Goal: Information Seeking & Learning: Learn about a topic

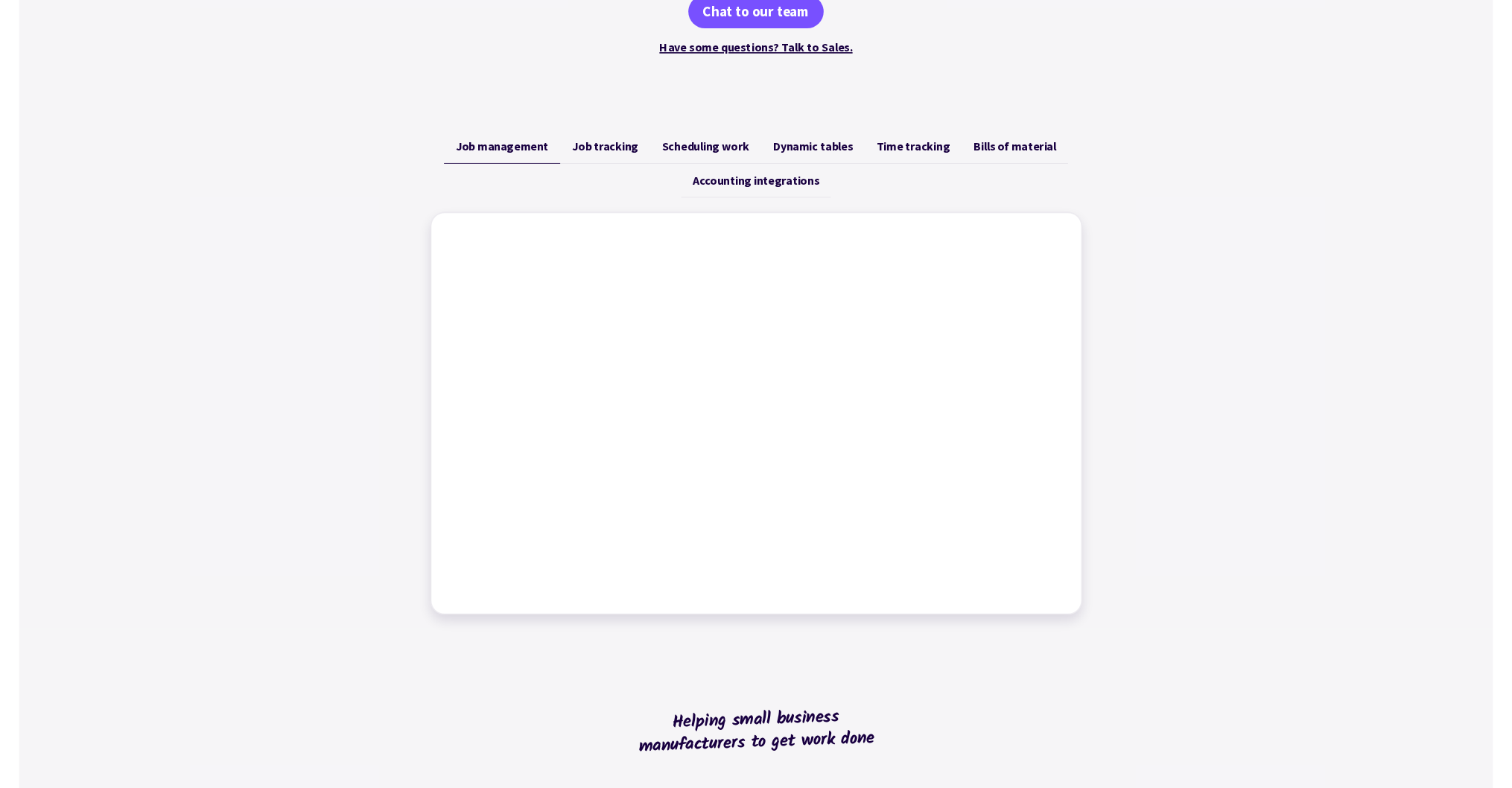
scroll to position [297, 0]
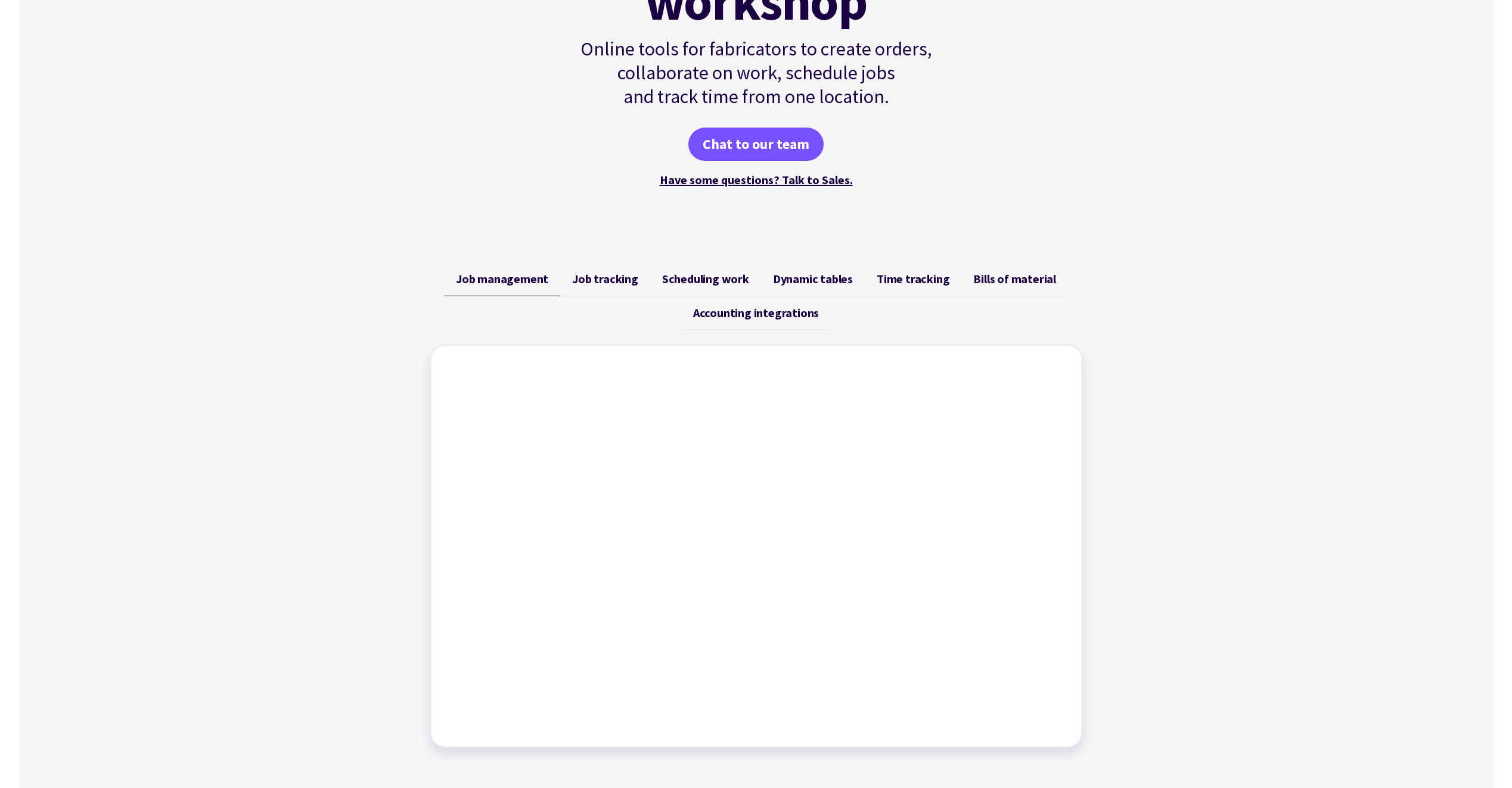
click at [601, 278] on span "Job tracking" at bounding box center [605, 278] width 66 height 14
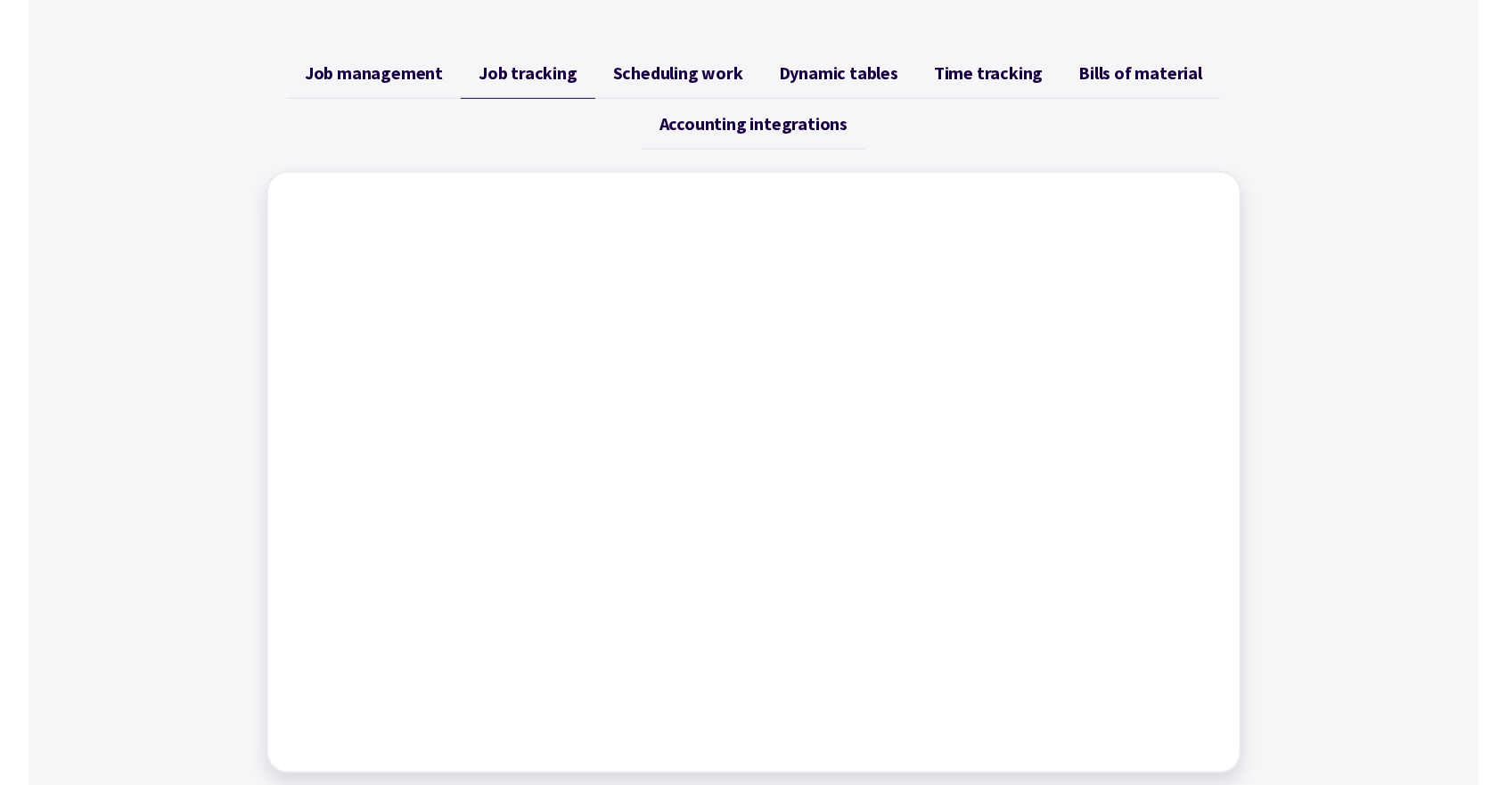
scroll to position [760, 0]
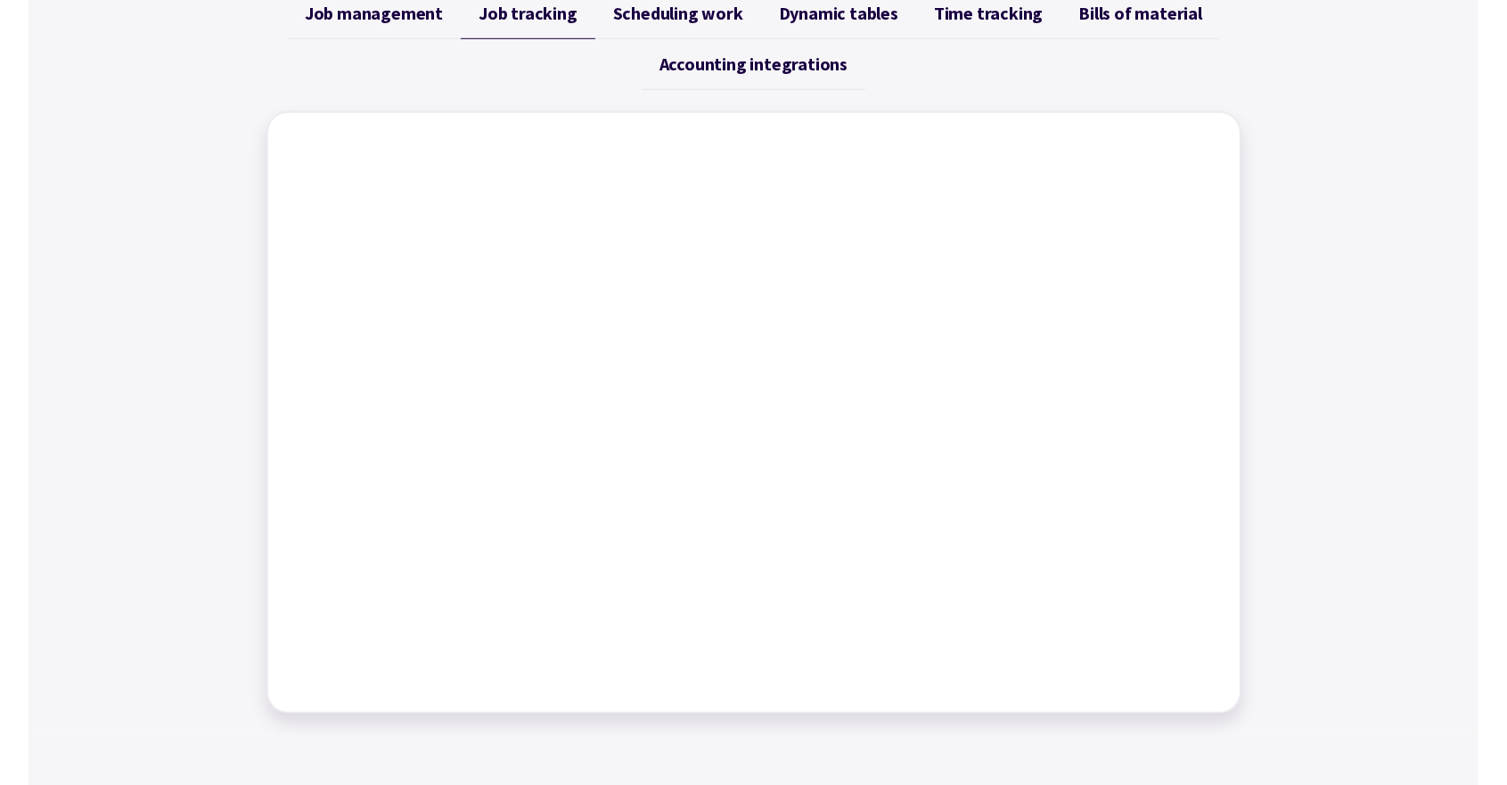
click at [563, 16] on span "Job tracking" at bounding box center [528, 13] width 99 height 21
click at [667, 20] on span "Scheduling work" at bounding box center [678, 13] width 130 height 21
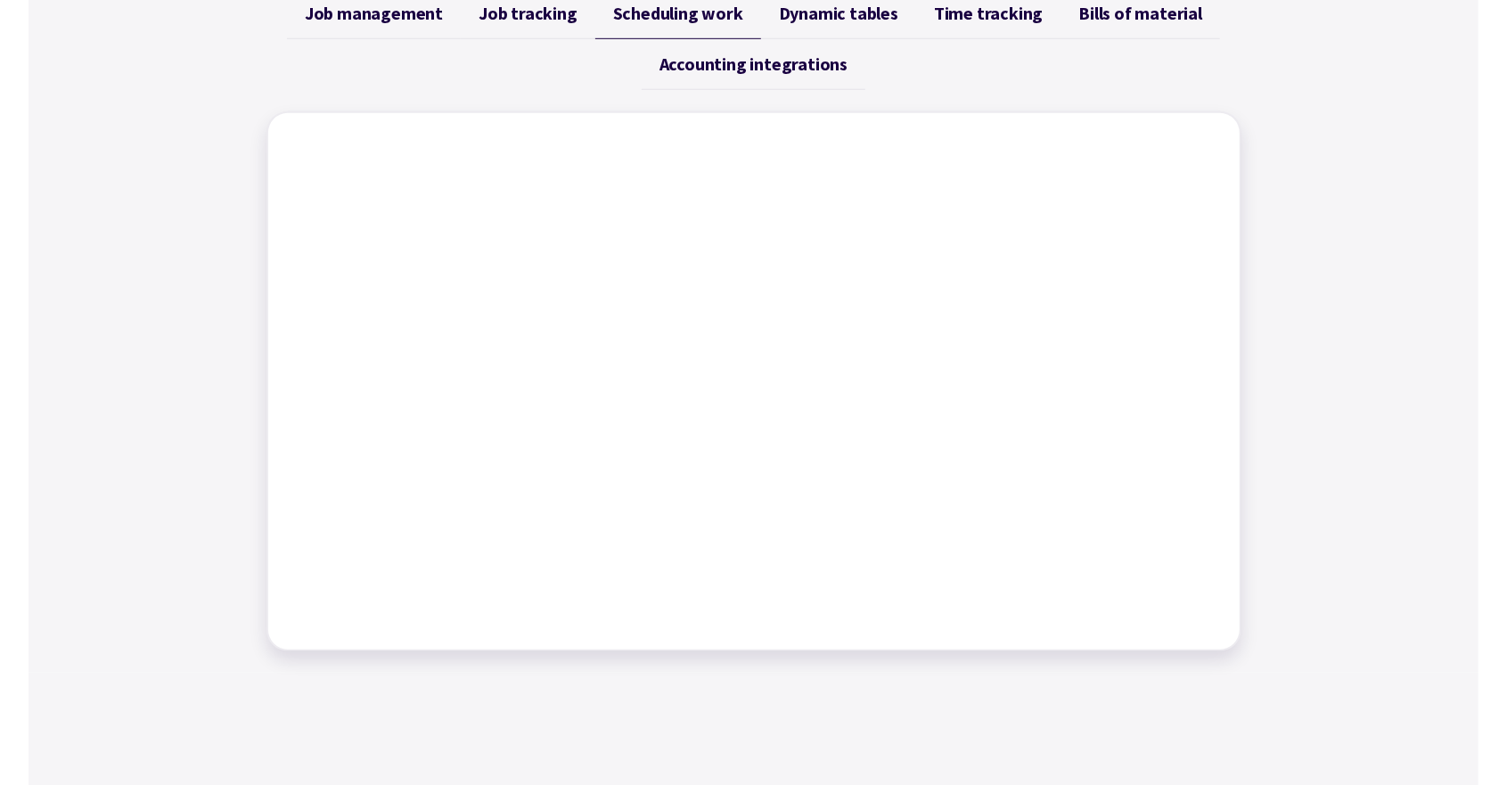
click at [861, 14] on span "Dynamic tables" at bounding box center [838, 13] width 119 height 21
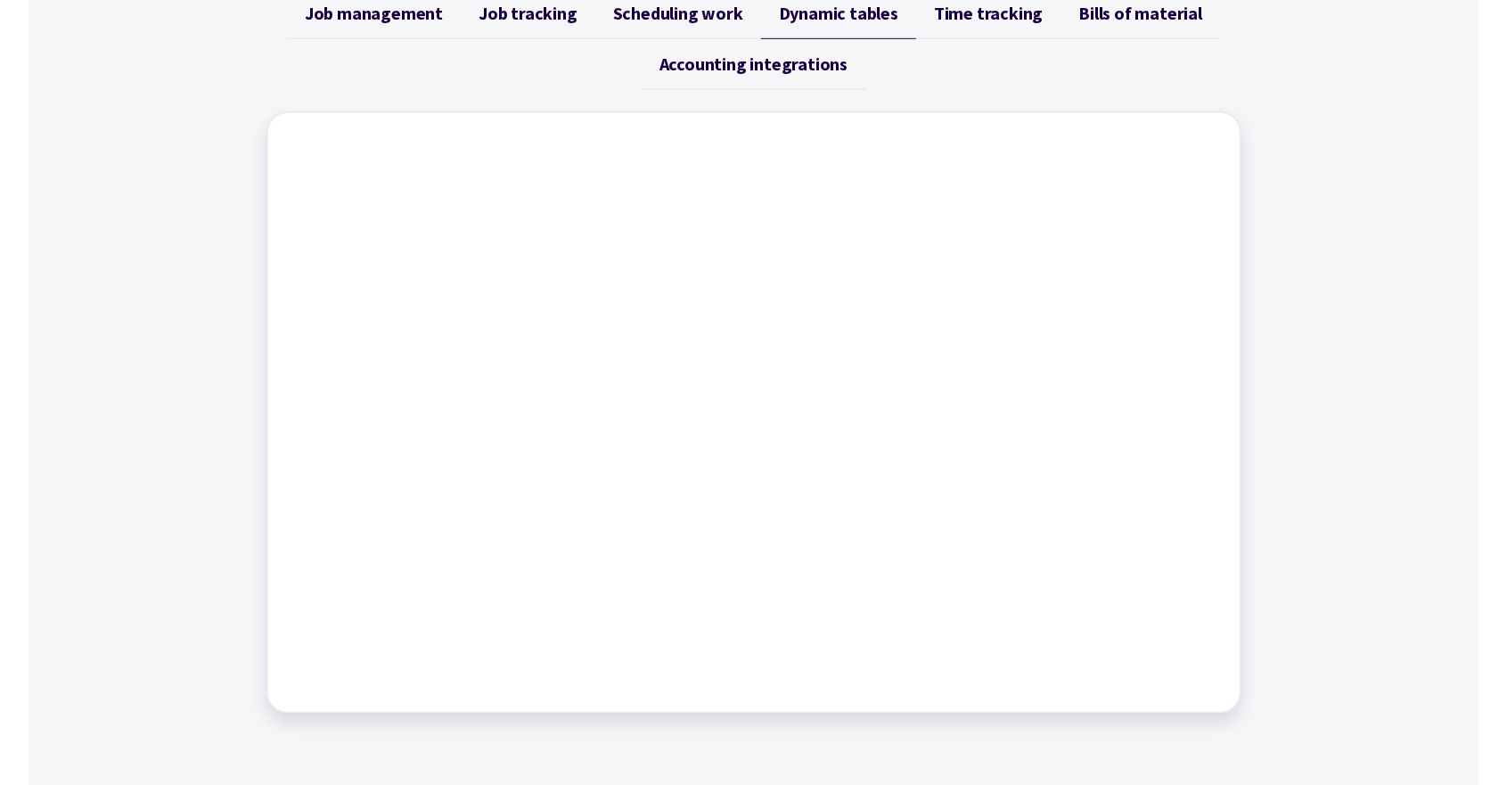
click at [957, 18] on span "Time tracking" at bounding box center [988, 13] width 109 height 21
click at [1093, 18] on span "Bills of material" at bounding box center [1140, 13] width 124 height 21
click at [436, 17] on span "Job management" at bounding box center [374, 13] width 138 height 21
click at [538, 16] on span "Job tracking" at bounding box center [528, 13] width 99 height 21
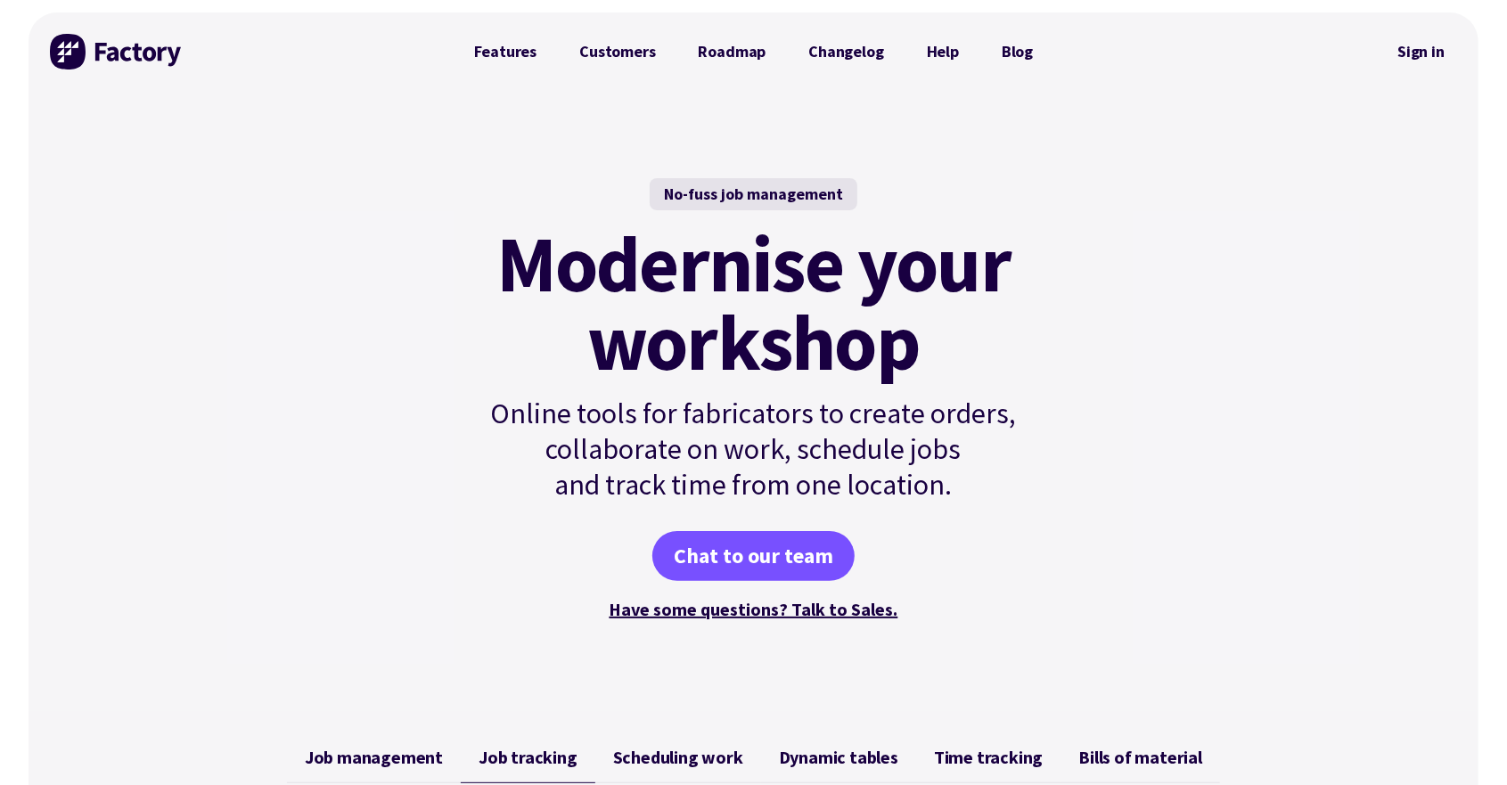
scroll to position [0, 0]
